Goal: Task Accomplishment & Management: Complete application form

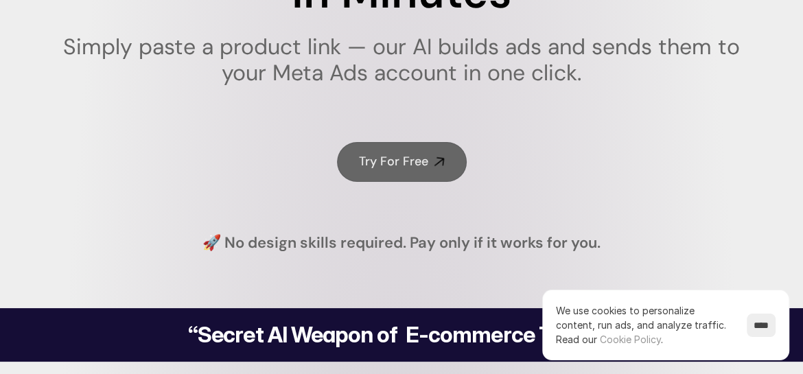
scroll to position [206, 0]
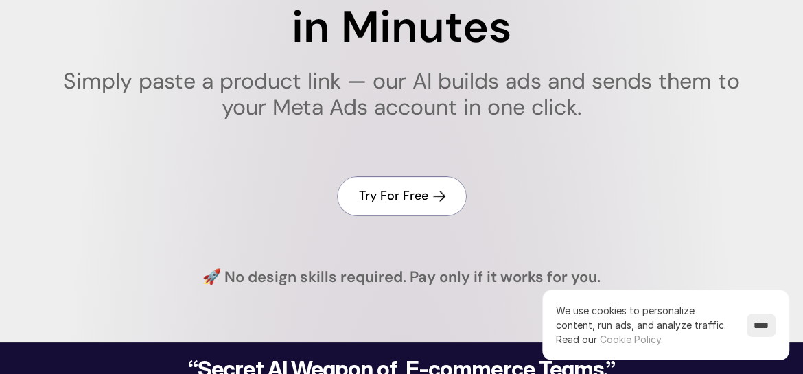
click at [384, 198] on h4 "Try For Free" at bounding box center [393, 195] width 69 height 17
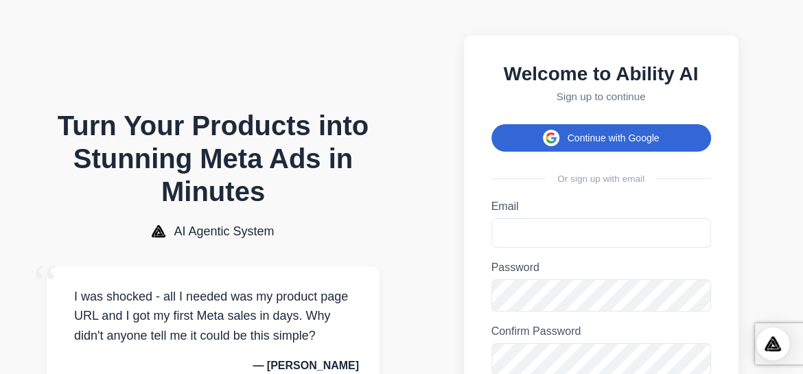
click at [585, 145] on button "Continue with Google" at bounding box center [601, 137] width 220 height 27
